Goal: Information Seeking & Learning: Learn about a topic

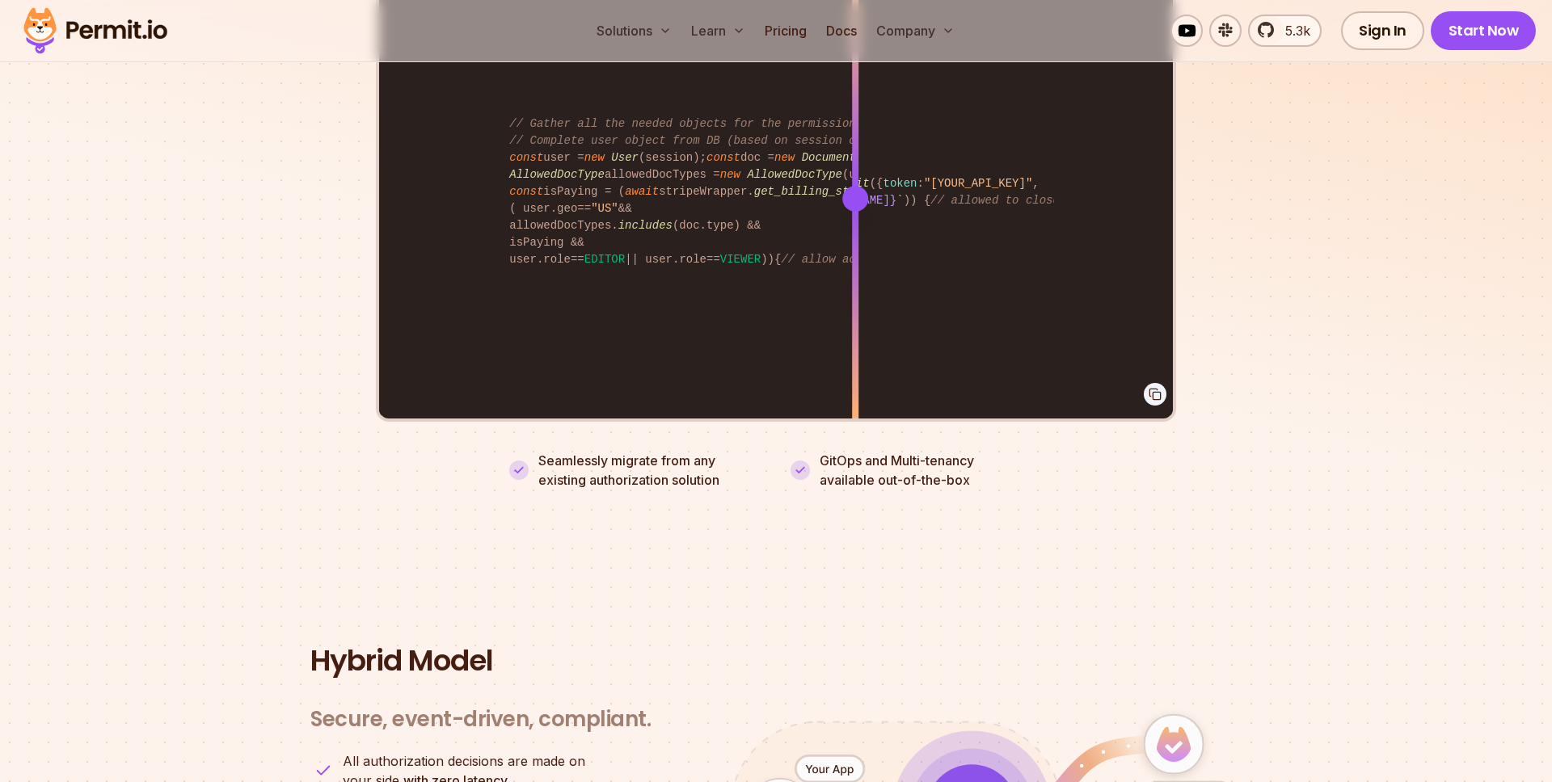
click at [1337, 293] on section "Fully functional authorization in 5 minutes Just add permit.check() to your cod…" at bounding box center [776, 63] width 1552 height 1010
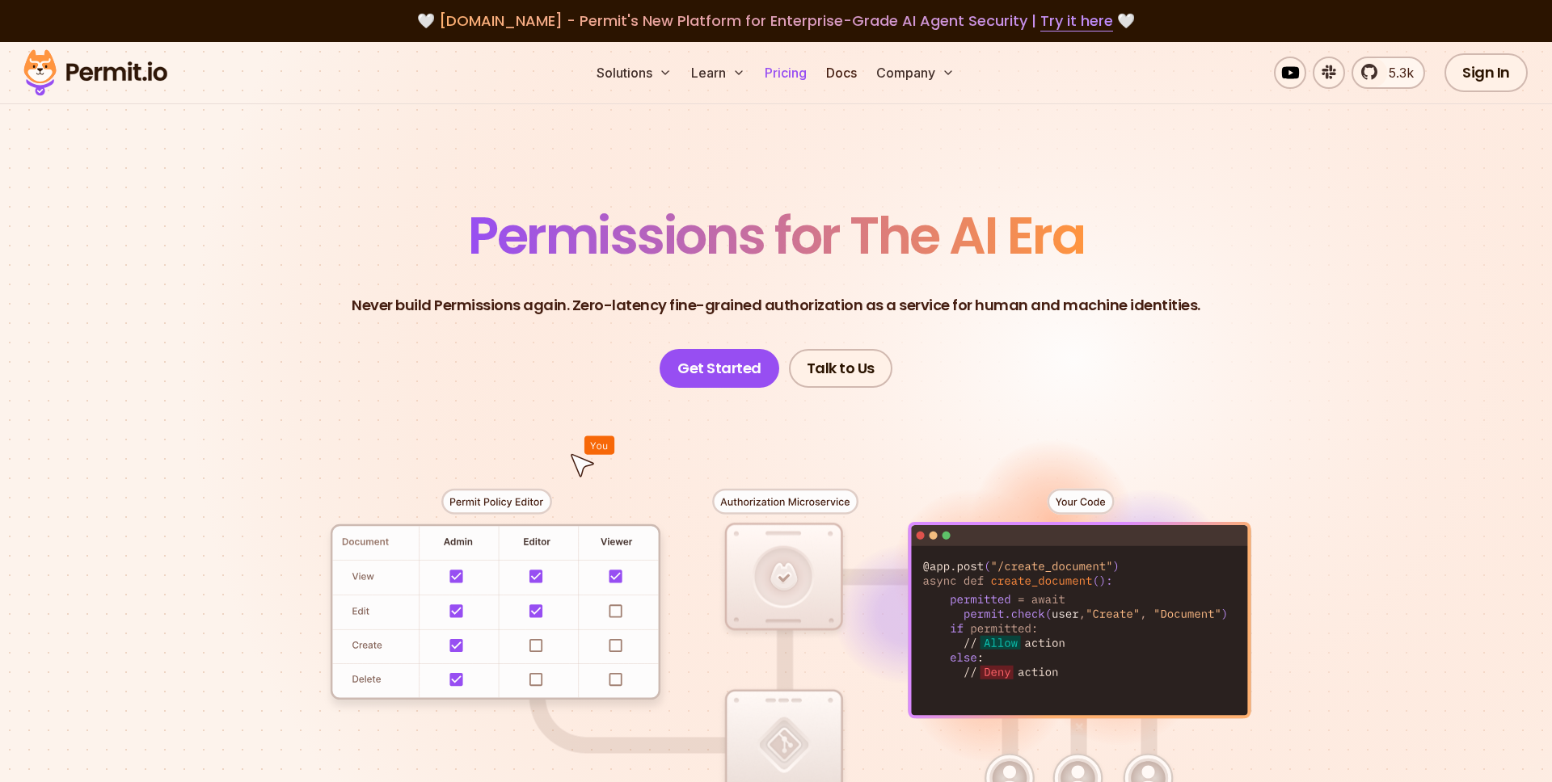
click at [778, 67] on link "Pricing" at bounding box center [785, 73] width 55 height 32
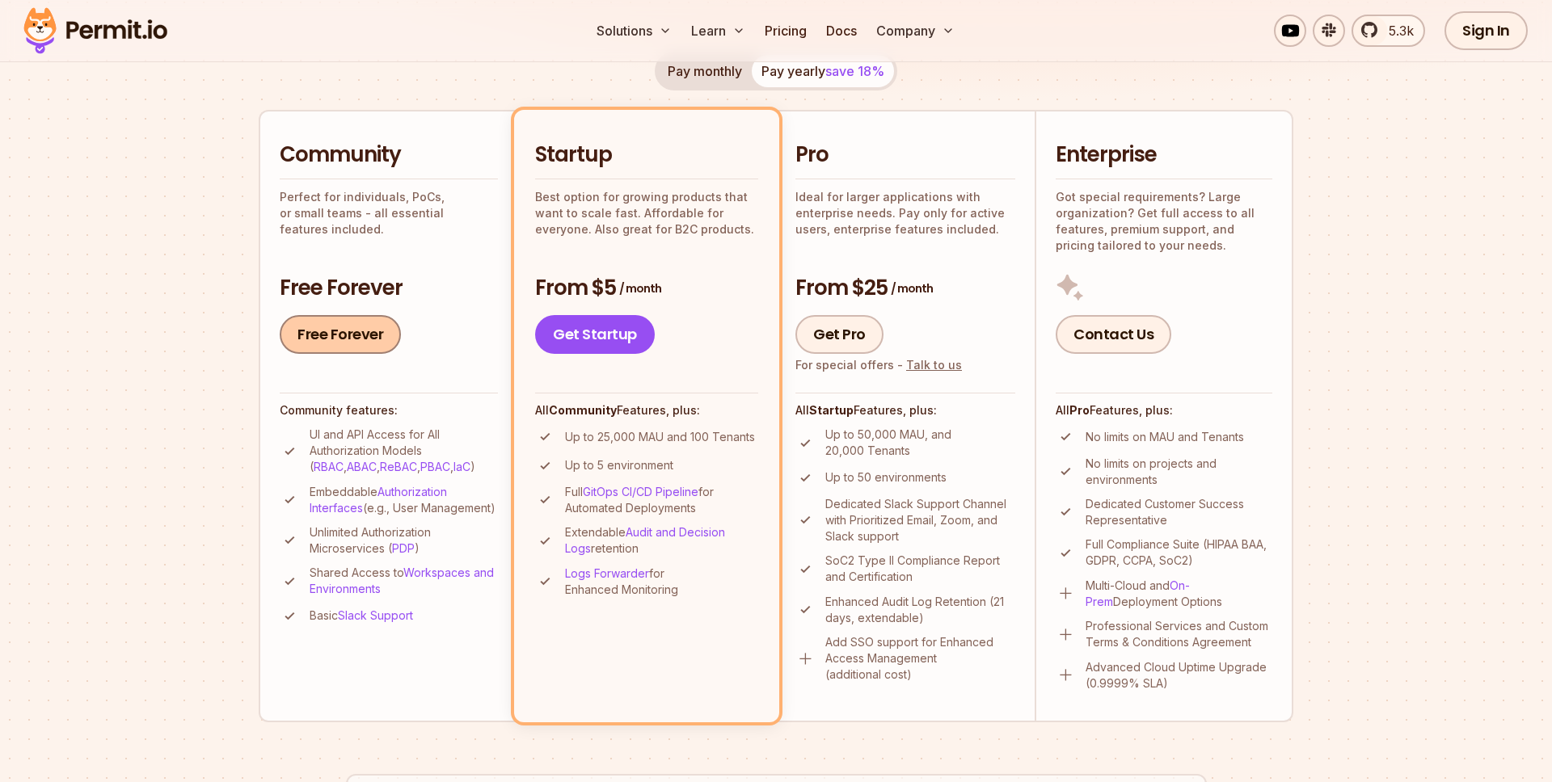
scroll to position [293, 0]
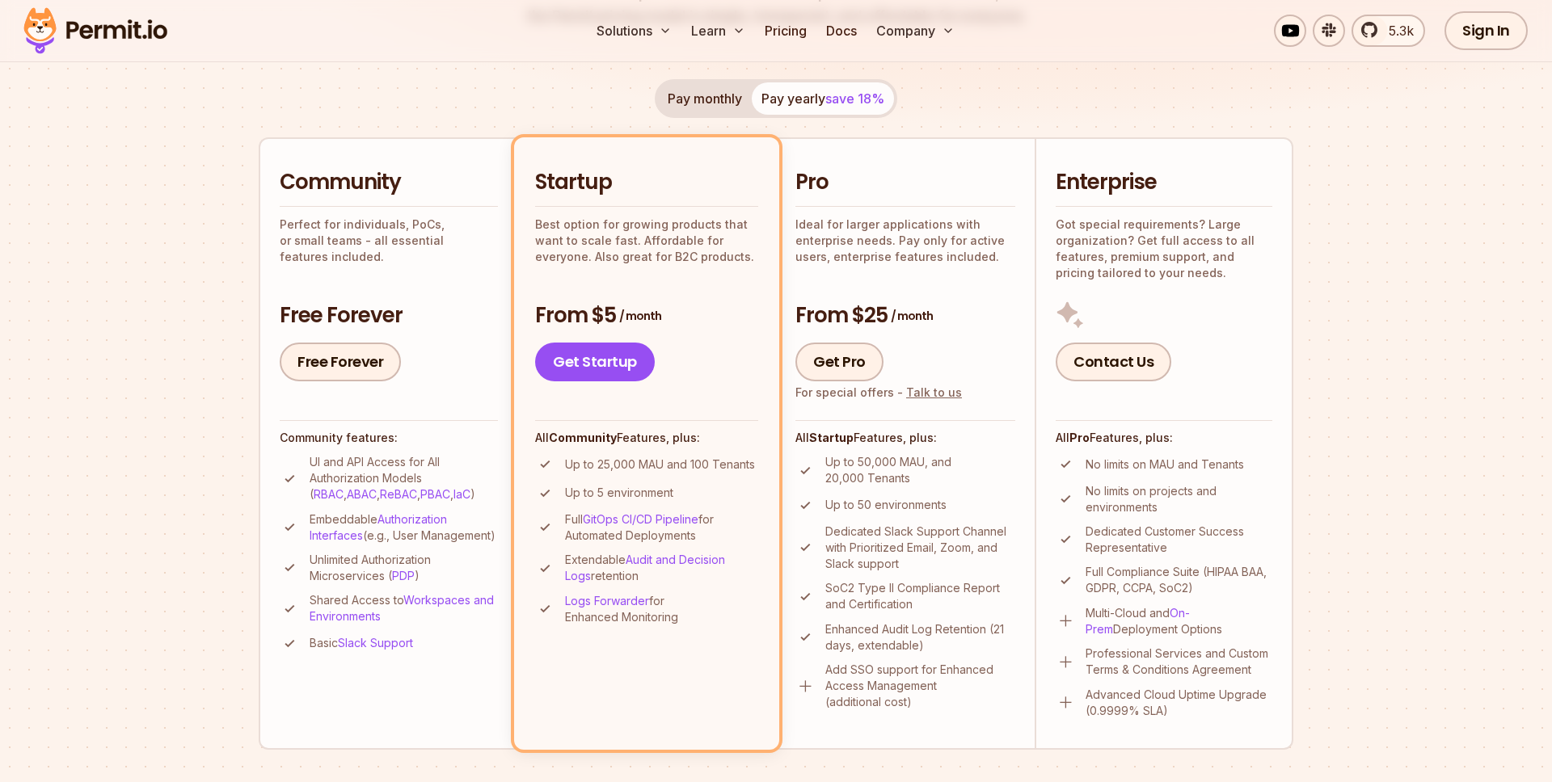
click at [723, 95] on button "Pay monthly" at bounding box center [705, 98] width 94 height 32
click at [835, 100] on span "save 18%" at bounding box center [854, 99] width 59 height 16
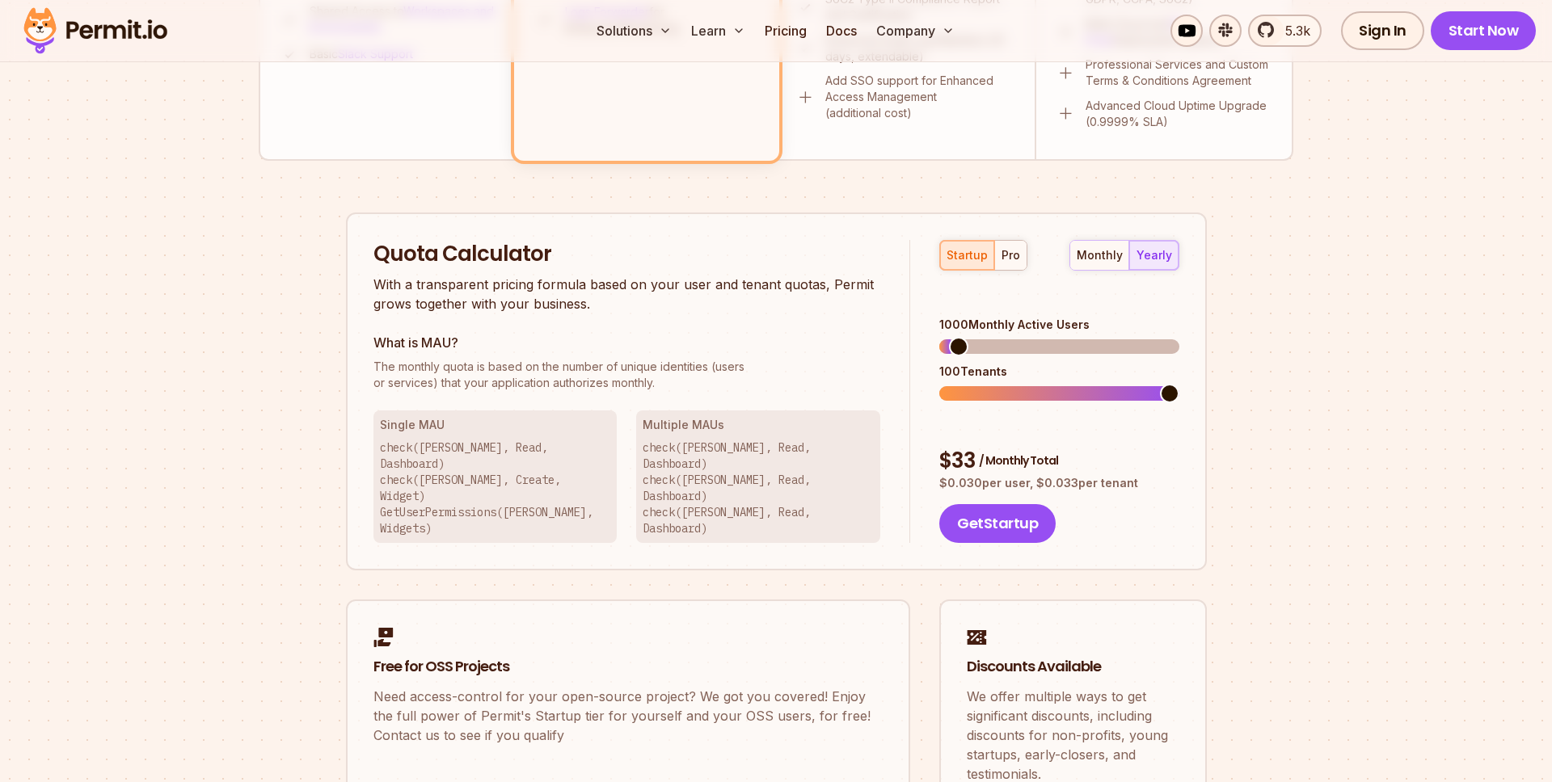
scroll to position [897, 0]
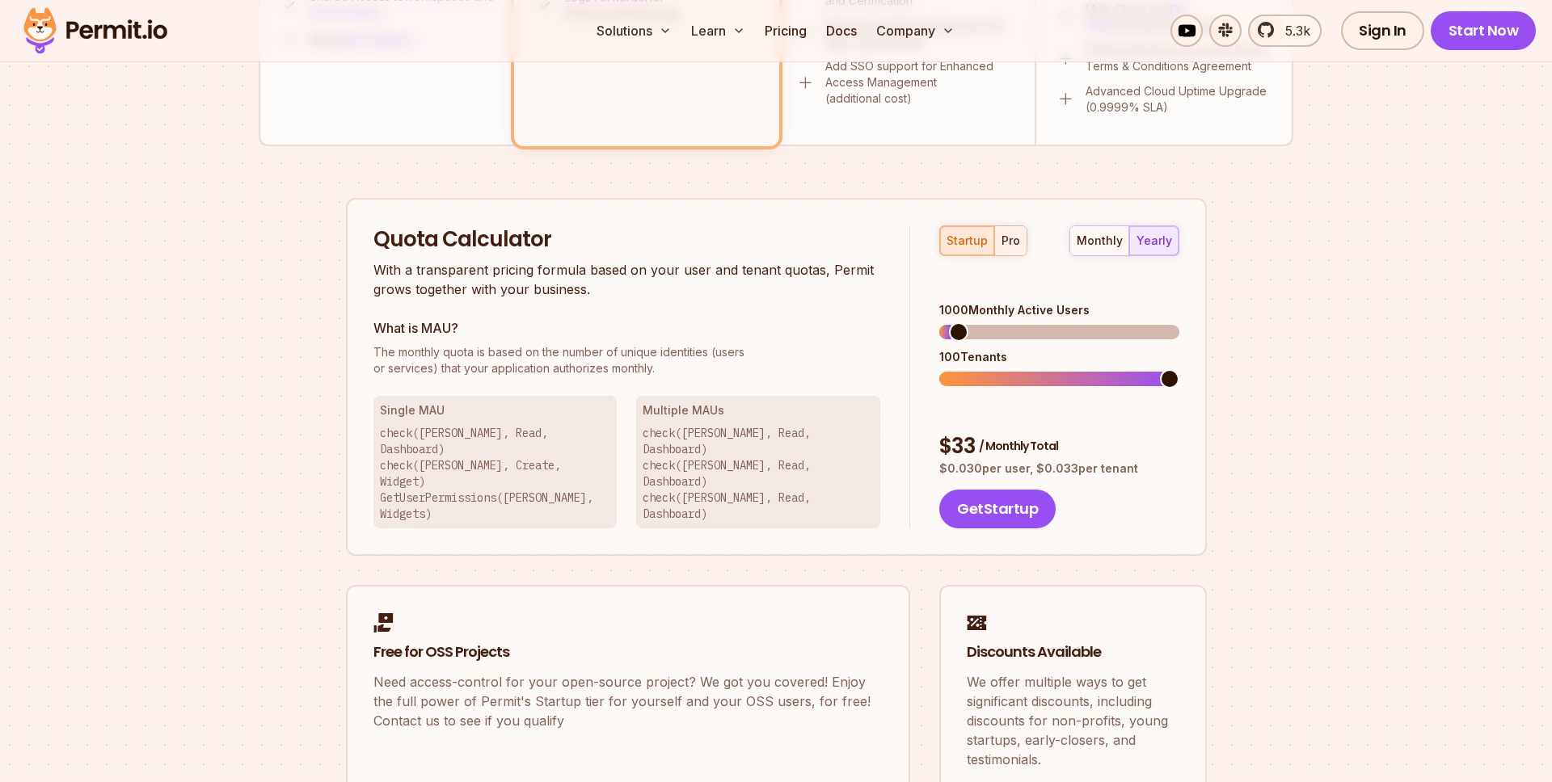
click at [1015, 249] on button "pro" at bounding box center [1010, 240] width 32 height 29
click at [960, 242] on div "startup" at bounding box center [967, 241] width 41 height 16
click at [1115, 234] on div "monthly" at bounding box center [1100, 242] width 46 height 16
click at [1174, 242] on button "yearly" at bounding box center [1153, 241] width 49 height 29
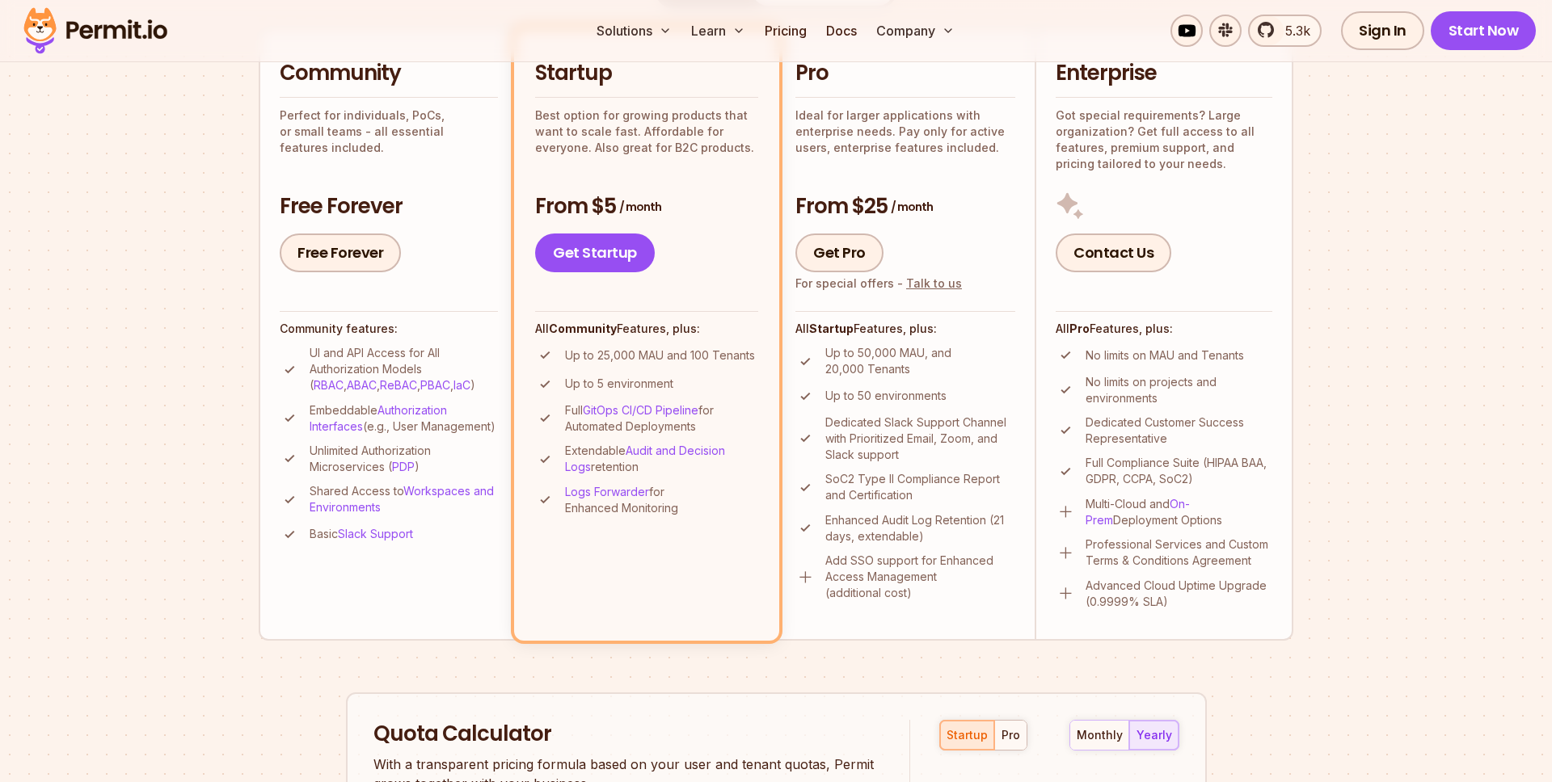
scroll to position [0, 0]
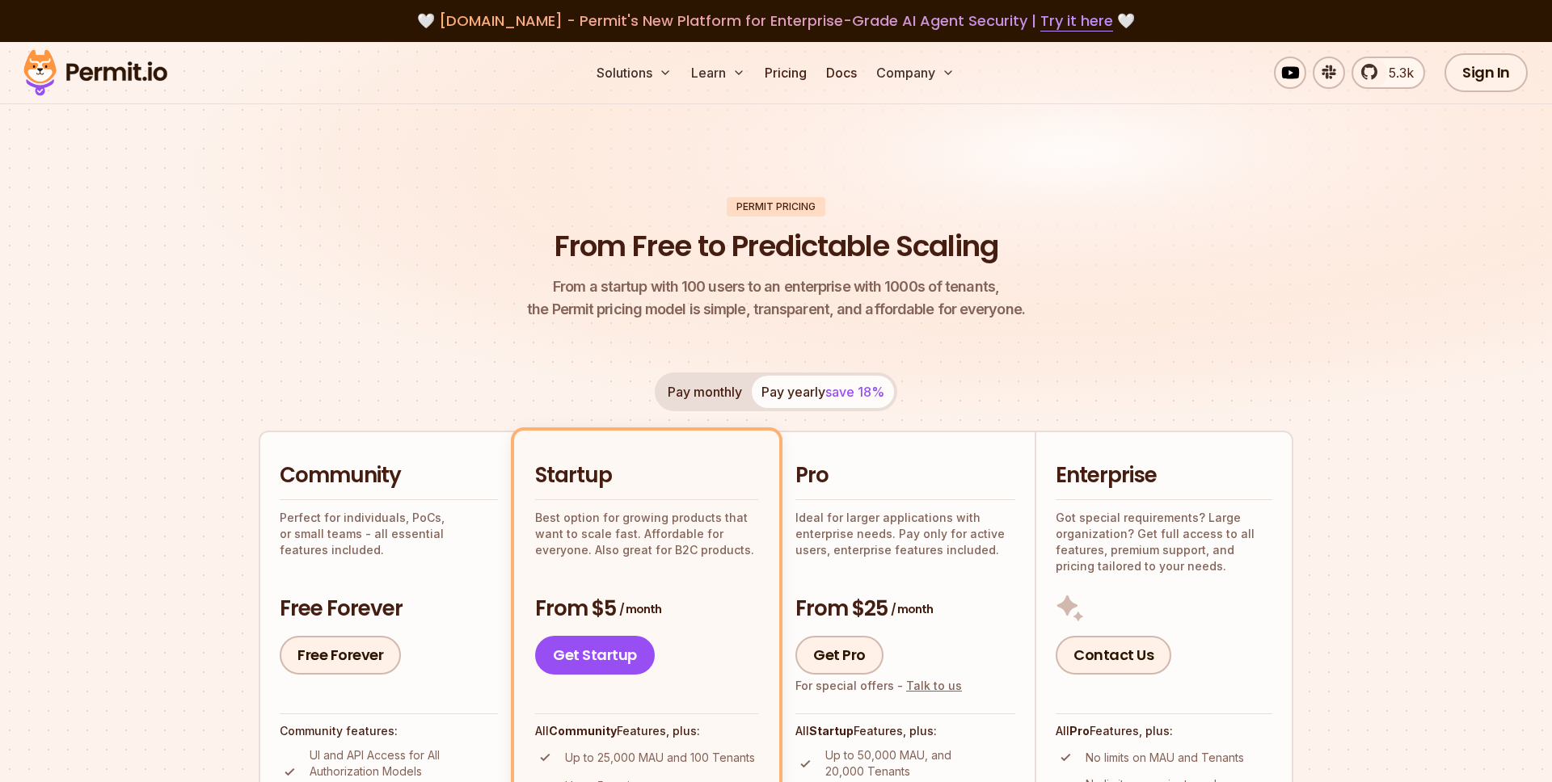
click at [157, 74] on img at bounding box center [95, 72] width 158 height 55
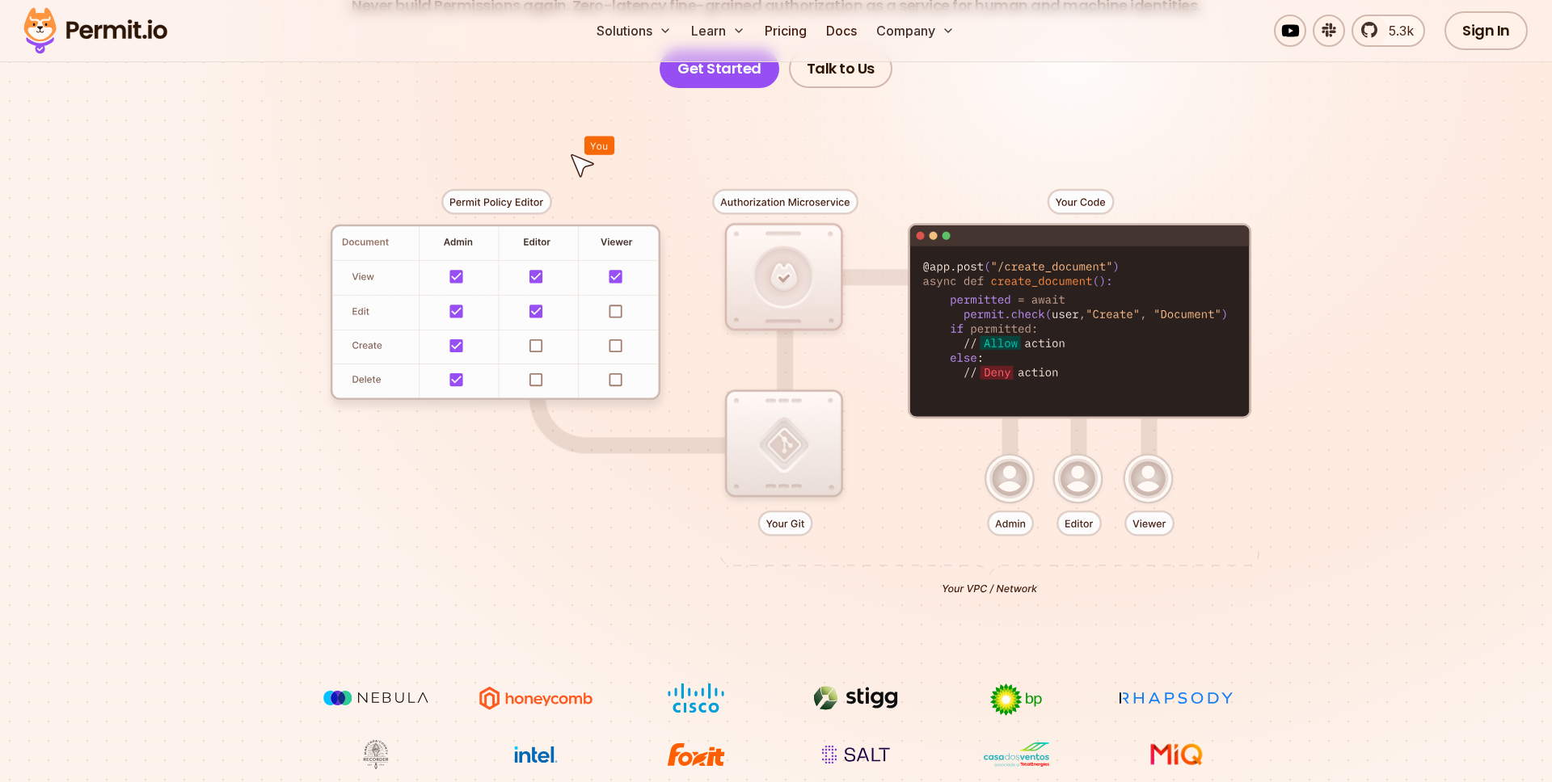
scroll to position [423, 0]
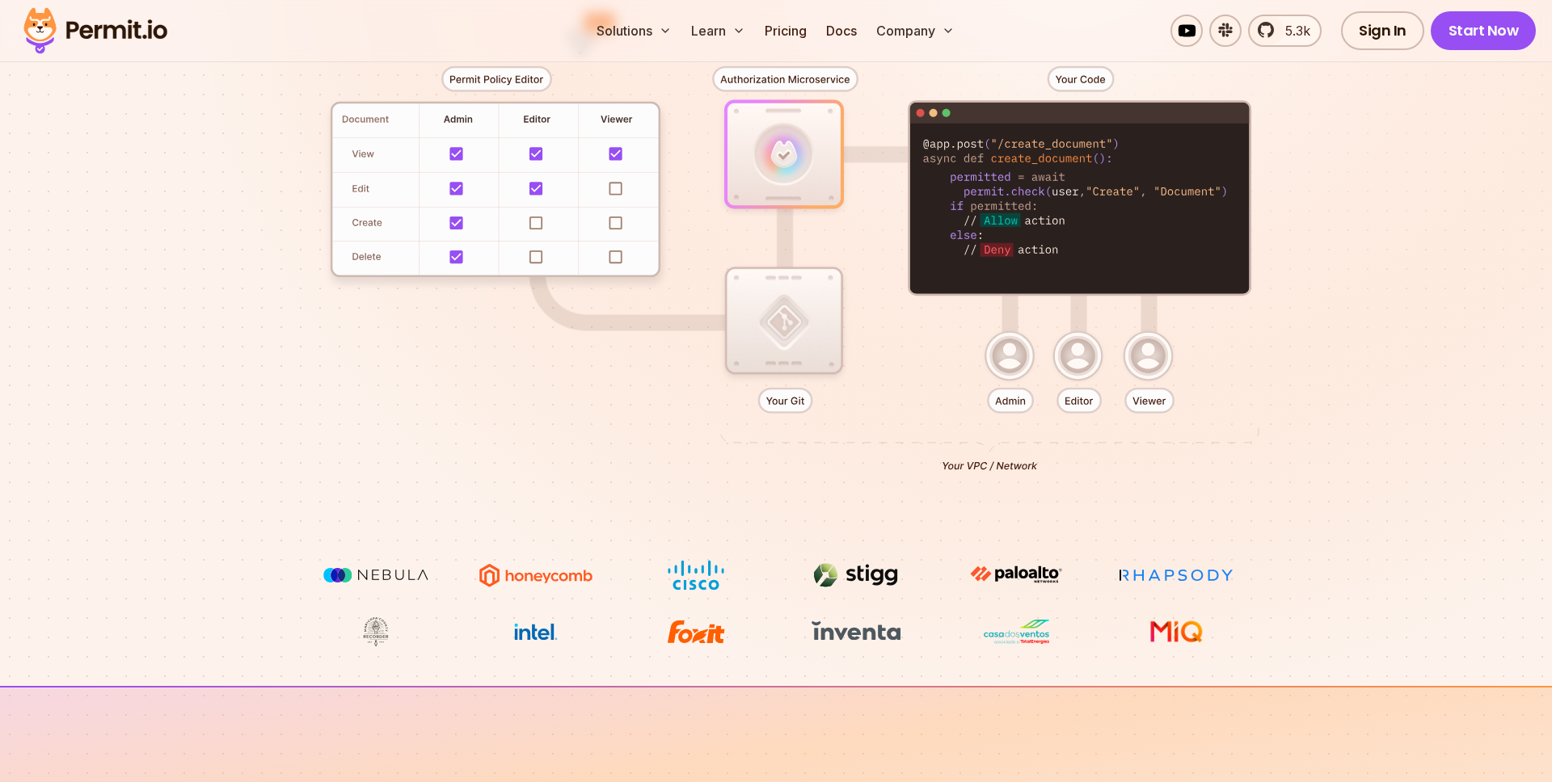
click at [1010, 342] on div at bounding box center [776, 262] width 1132 height 595
click at [1078, 329] on div at bounding box center [776, 262] width 1132 height 595
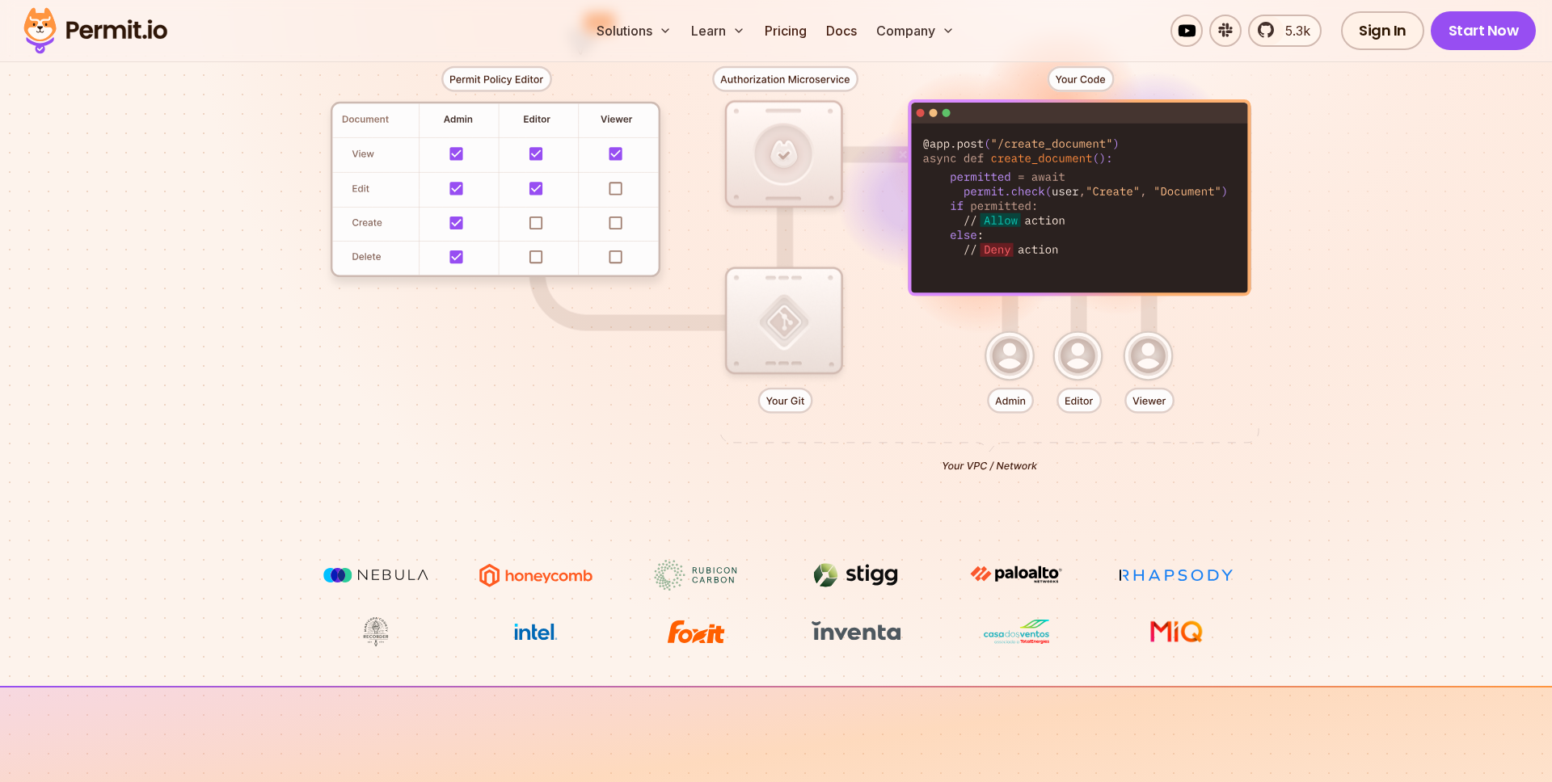
click at [1170, 362] on div at bounding box center [776, 262] width 1132 height 595
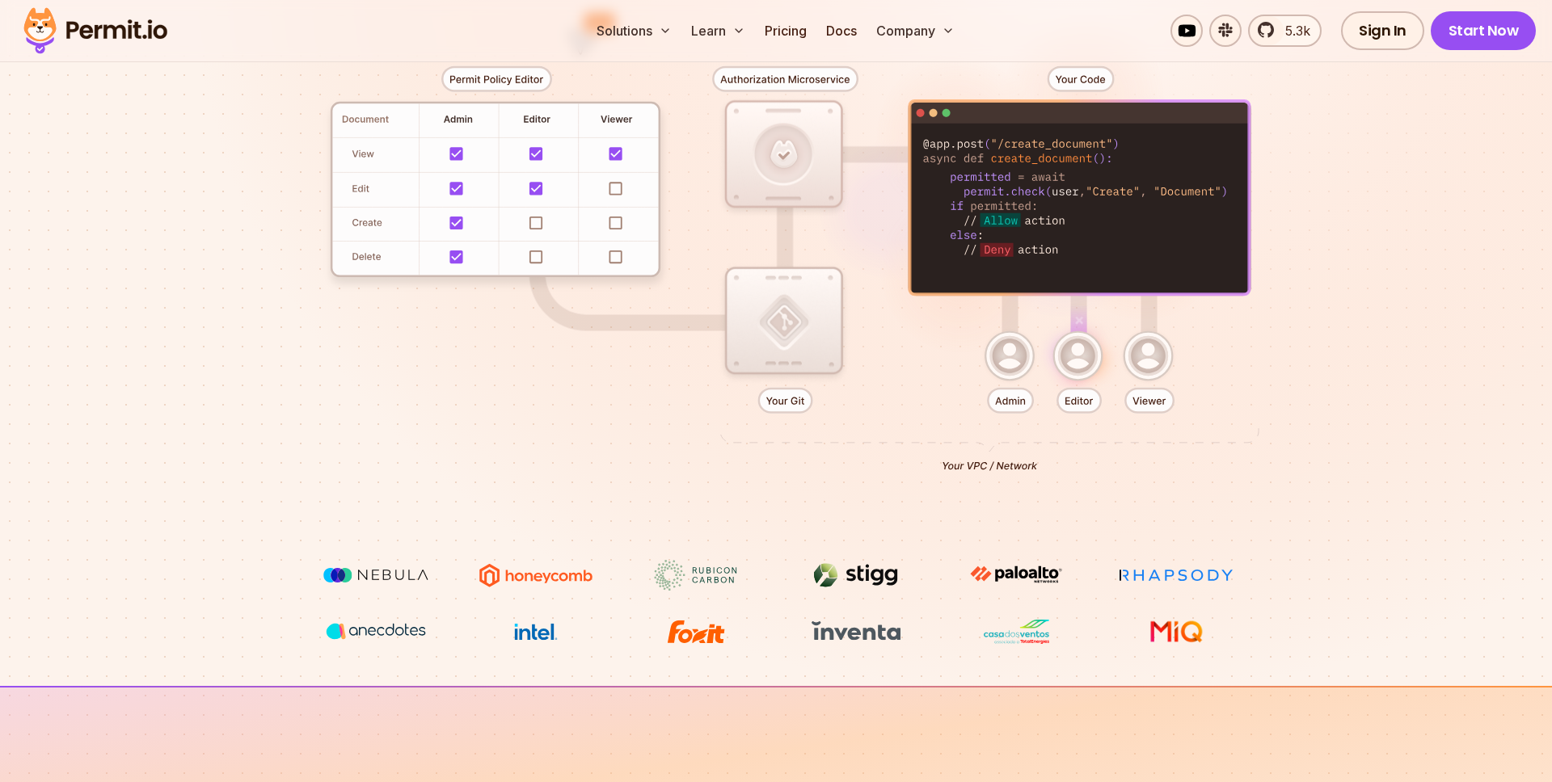
click at [990, 460] on div at bounding box center [776, 262] width 1132 height 595
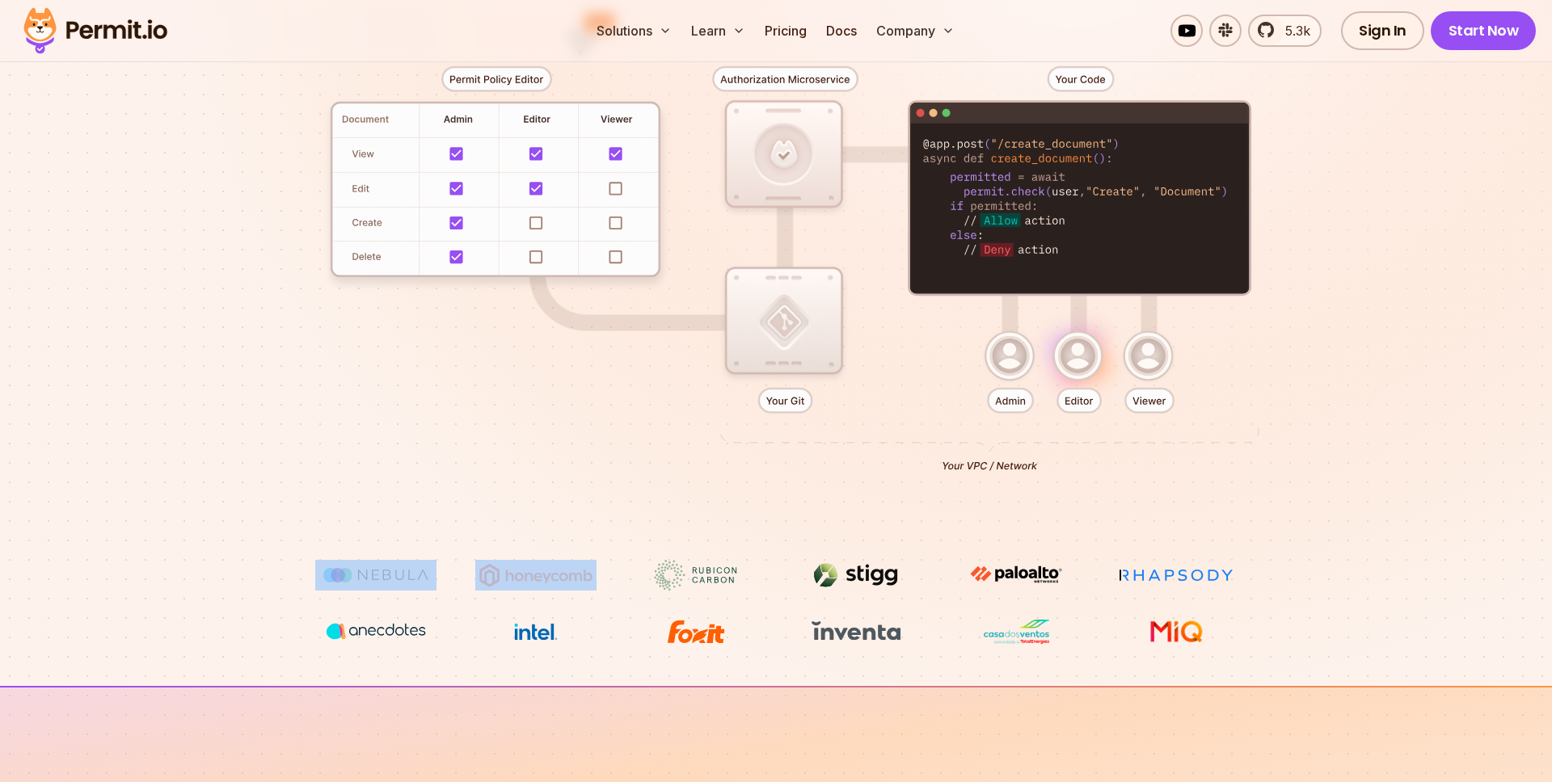
click at [990, 460] on div at bounding box center [776, 262] width 1132 height 595
click at [820, 495] on div at bounding box center [776, 262] width 1132 height 595
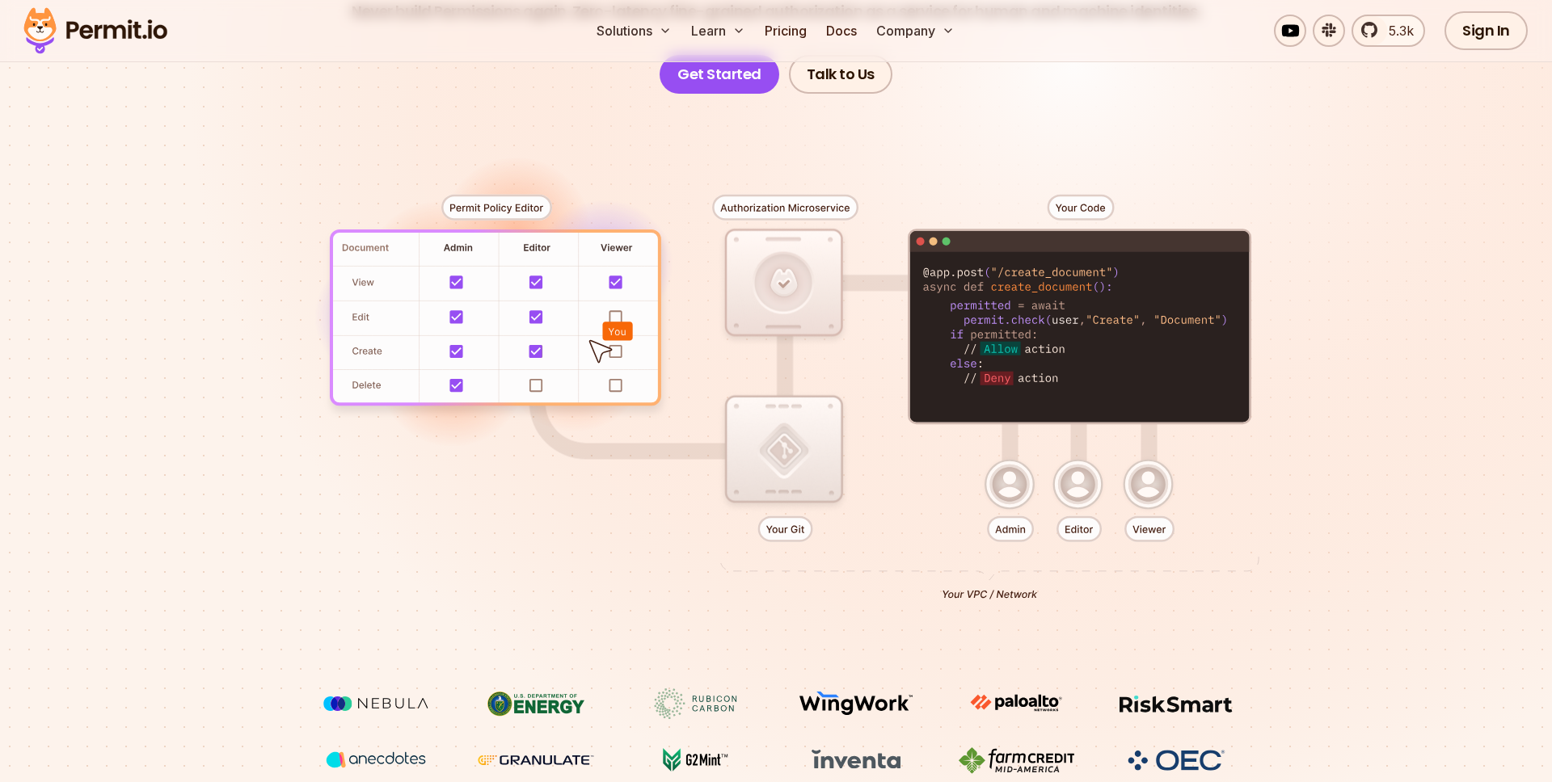
scroll to position [0, 0]
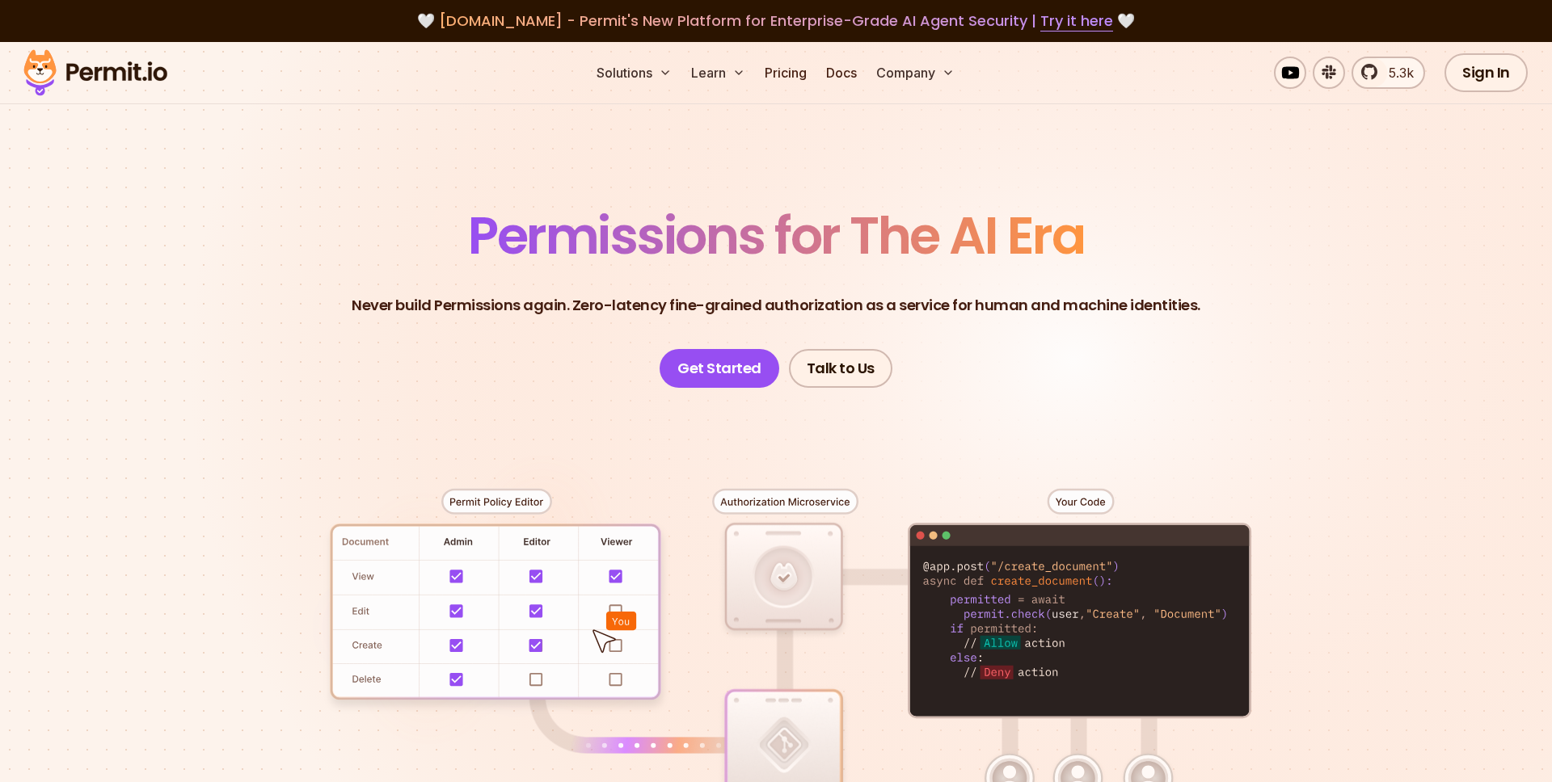
click at [1179, 347] on header "Permissions for The AI Era Never build Permissions again. Zero-latency fine-gra…" at bounding box center [776, 299] width 1132 height 178
